Goal: Task Accomplishment & Management: Use online tool/utility

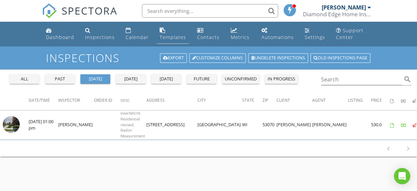
click at [167, 33] on link "Templates" at bounding box center [173, 33] width 32 height 19
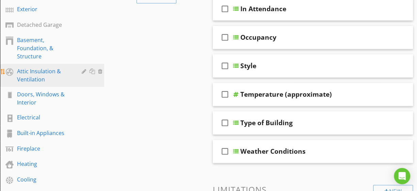
scroll to position [136, 0]
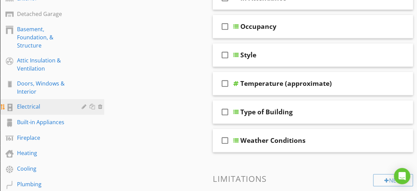
click at [21, 103] on div "Electrical" at bounding box center [44, 107] width 55 height 8
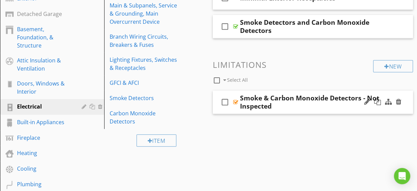
click at [286, 107] on div "Smoke & Carbon Monoxide Detectors - Not Inspected" at bounding box center [310, 102] width 140 height 16
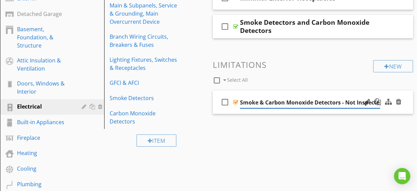
scroll to position [0, 4]
click at [287, 111] on div "check_box_outline_blank Smoke & Carbon Monoxide Detectors - Not Inspected" at bounding box center [313, 102] width 200 height 23
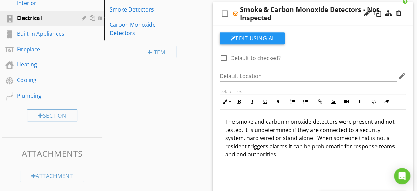
scroll to position [227, 0]
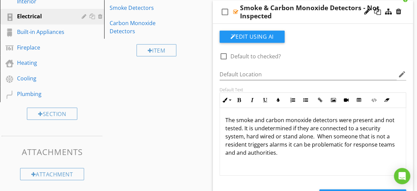
drag, startPoint x: 226, startPoint y: 118, endPoint x: 226, endPoint y: 122, distance: 3.8
click at [226, 122] on p "The smoke and carbon monoxide detectors were present and not tested. It is unde…" at bounding box center [312, 136] width 175 height 41
click at [282, 149] on p "The smoke and carbon monoxide detectors were present and not tested. It is unde…" at bounding box center [312, 136] width 175 height 41
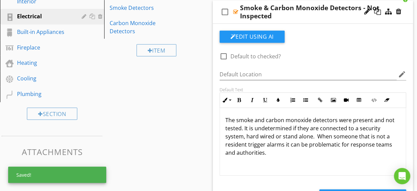
click at [287, 154] on p "The smoke and carbon monoxide detectors were present and not tested. It is unde…" at bounding box center [312, 136] width 175 height 41
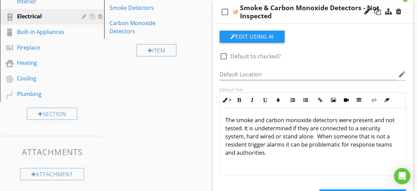
drag, startPoint x: 225, startPoint y: 118, endPoint x: 267, endPoint y: 151, distance: 53.2
click at [267, 151] on p "The smoke and carbon monoxide detectors were present and not tested. It is unde…" at bounding box center [312, 136] width 175 height 41
copy p "The smoke and carbon monoxide detectors were present and not tested. It is unde…"
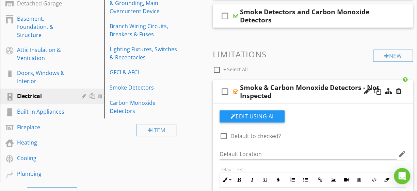
scroll to position [136, 0]
